Goal: Obtain resource: Obtain resource

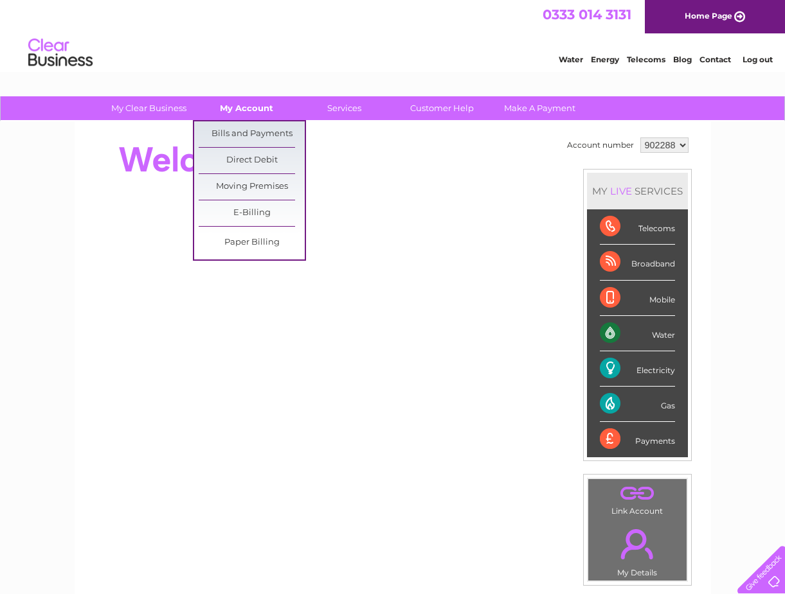
click at [254, 103] on link "My Account" at bounding box center [246, 108] width 106 height 24
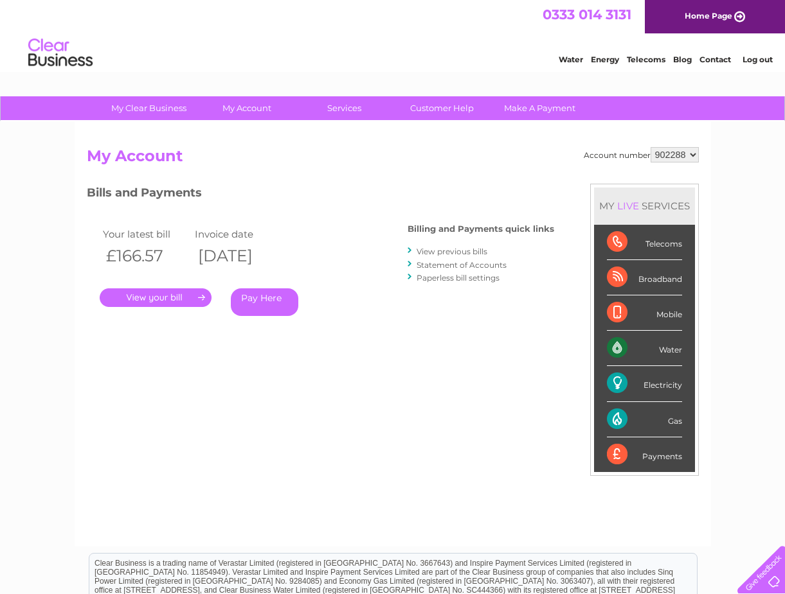
click at [458, 249] on link "View previous bills" at bounding box center [451, 252] width 71 height 10
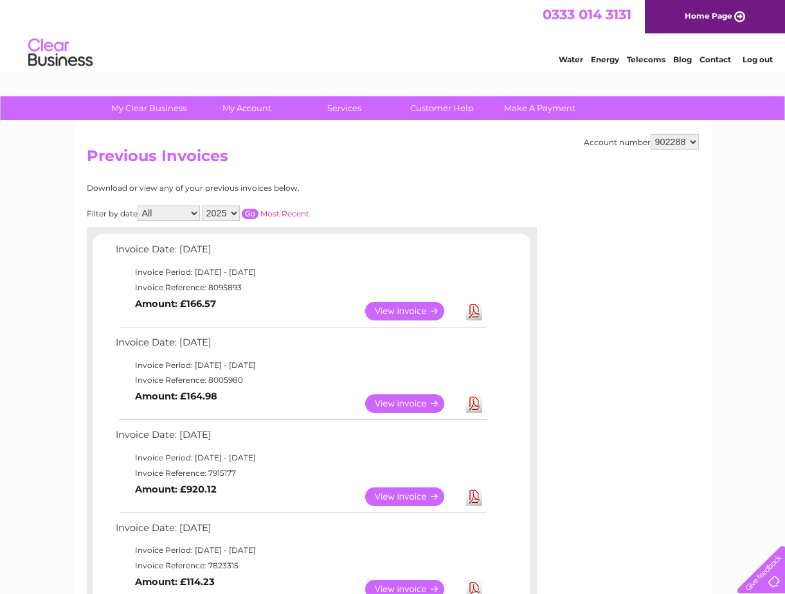
scroll to position [129, 0]
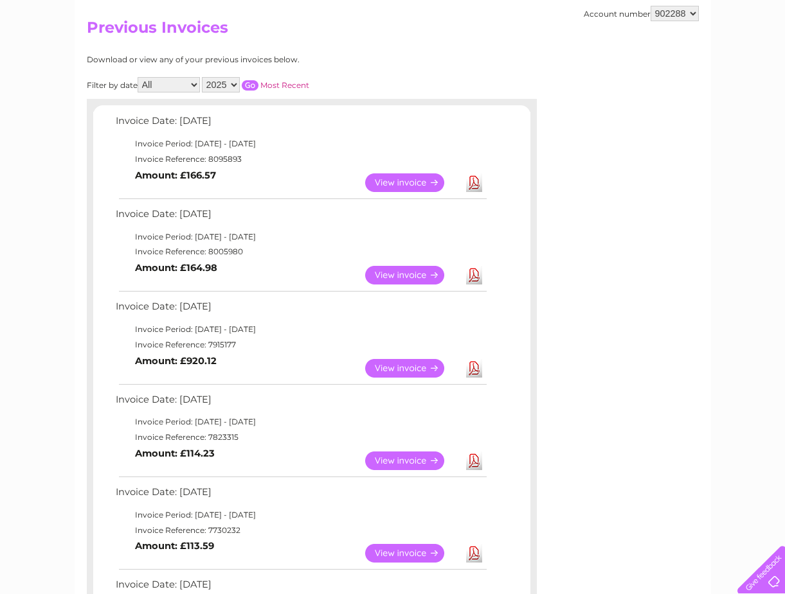
click at [476, 370] on link "Download" at bounding box center [474, 368] width 16 height 19
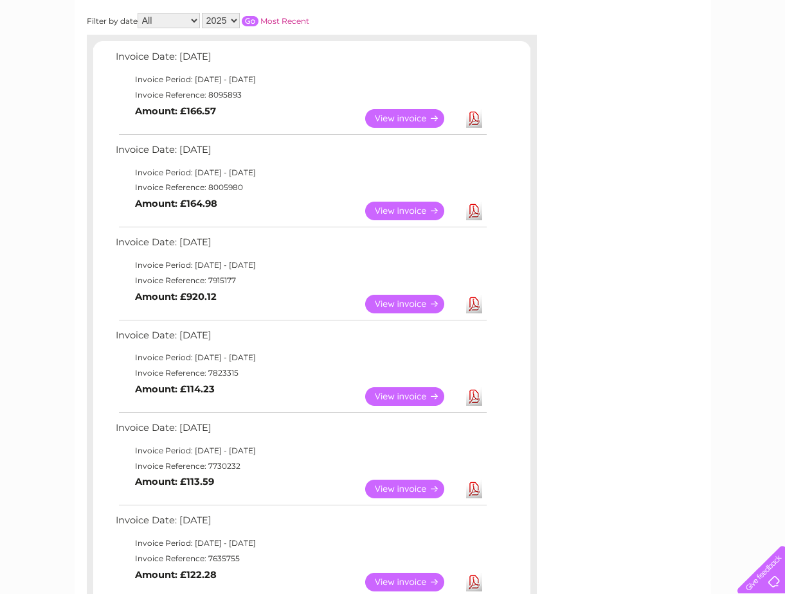
click at [470, 215] on link "Download" at bounding box center [474, 211] width 16 height 19
click at [474, 211] on link "Download" at bounding box center [474, 211] width 16 height 19
click at [474, 121] on link "Download" at bounding box center [474, 118] width 16 height 19
click at [474, 118] on link "Download" at bounding box center [474, 118] width 16 height 19
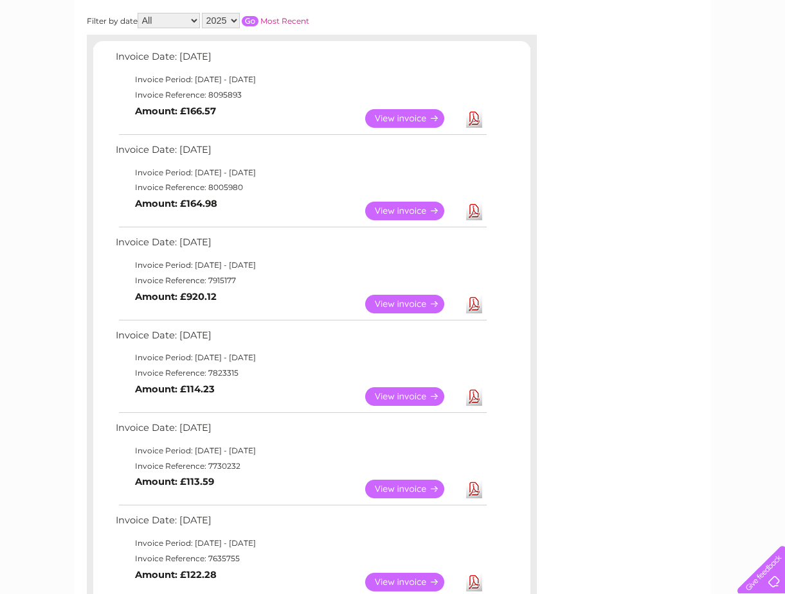
click at [471, 117] on link "Download" at bounding box center [474, 118] width 16 height 19
click at [472, 119] on link "Download" at bounding box center [474, 118] width 16 height 19
click at [423, 114] on link "View" at bounding box center [412, 118] width 94 height 19
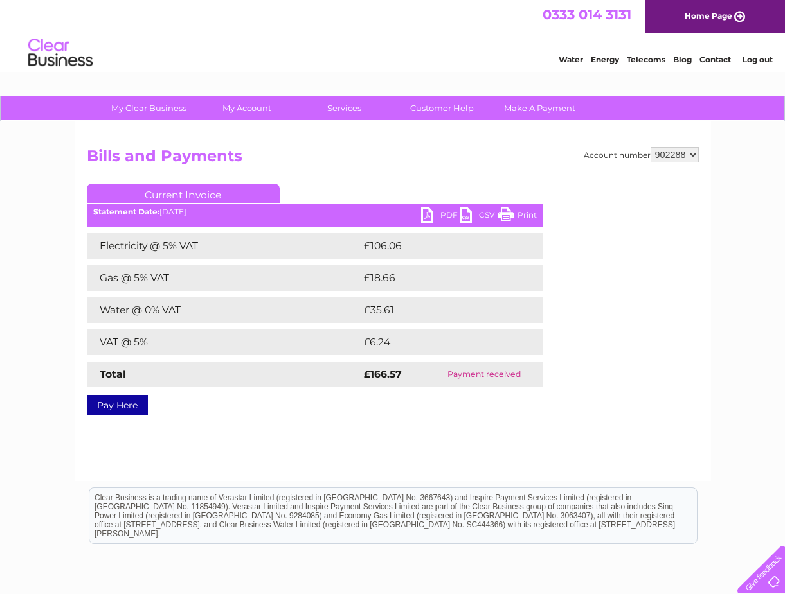
click at [568, 62] on link "Water" at bounding box center [570, 60] width 24 height 10
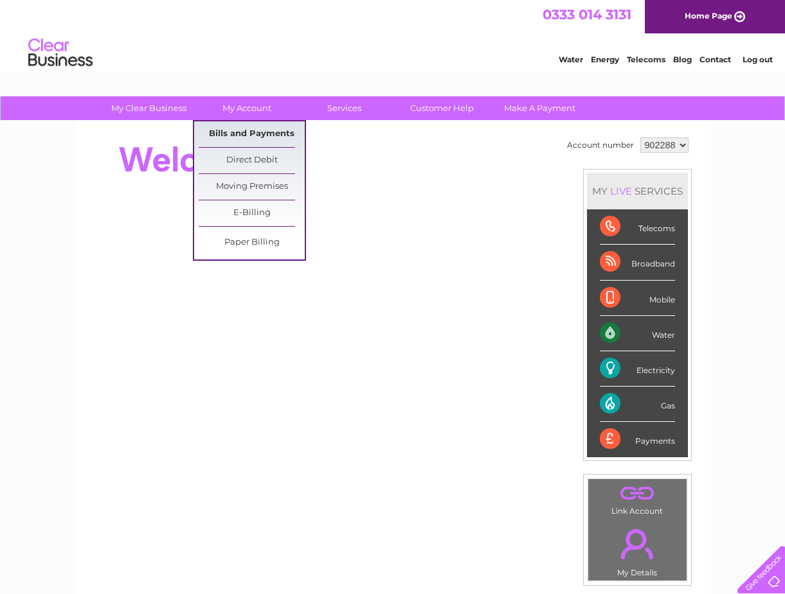
click at [253, 130] on link "Bills and Payments" at bounding box center [252, 134] width 106 height 26
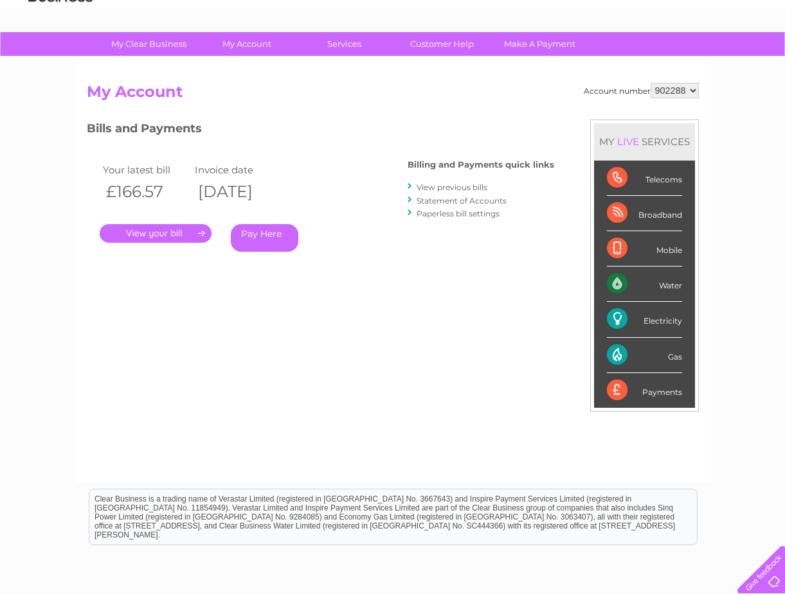
scroll to position [129, 0]
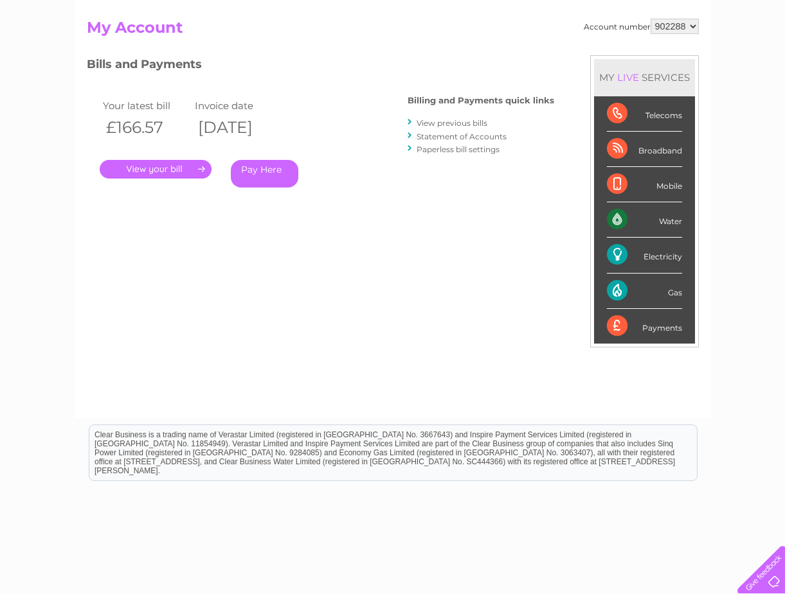
click at [459, 123] on link "View previous bills" at bounding box center [451, 123] width 71 height 10
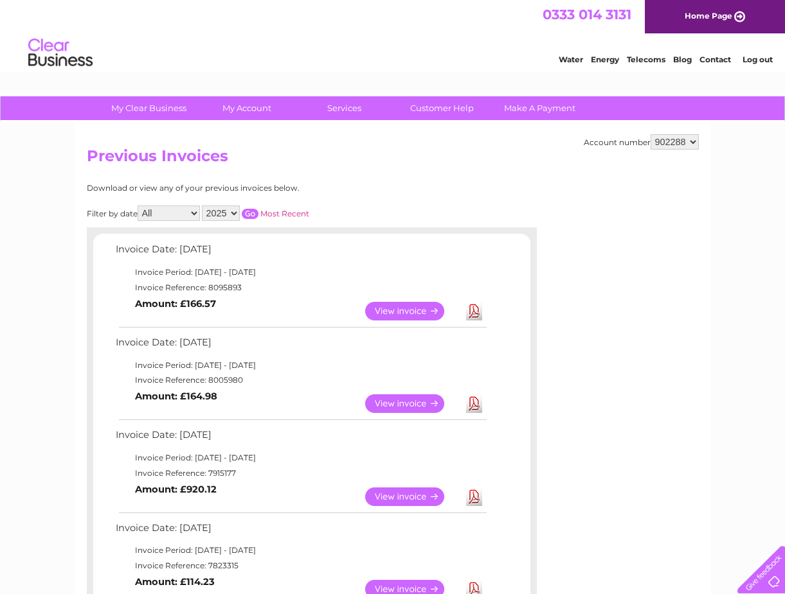
click at [476, 310] on link "Download" at bounding box center [474, 311] width 16 height 19
click at [473, 314] on link "Download" at bounding box center [474, 311] width 16 height 19
click at [413, 311] on link "View" at bounding box center [412, 311] width 94 height 19
